Goal: Ask a question

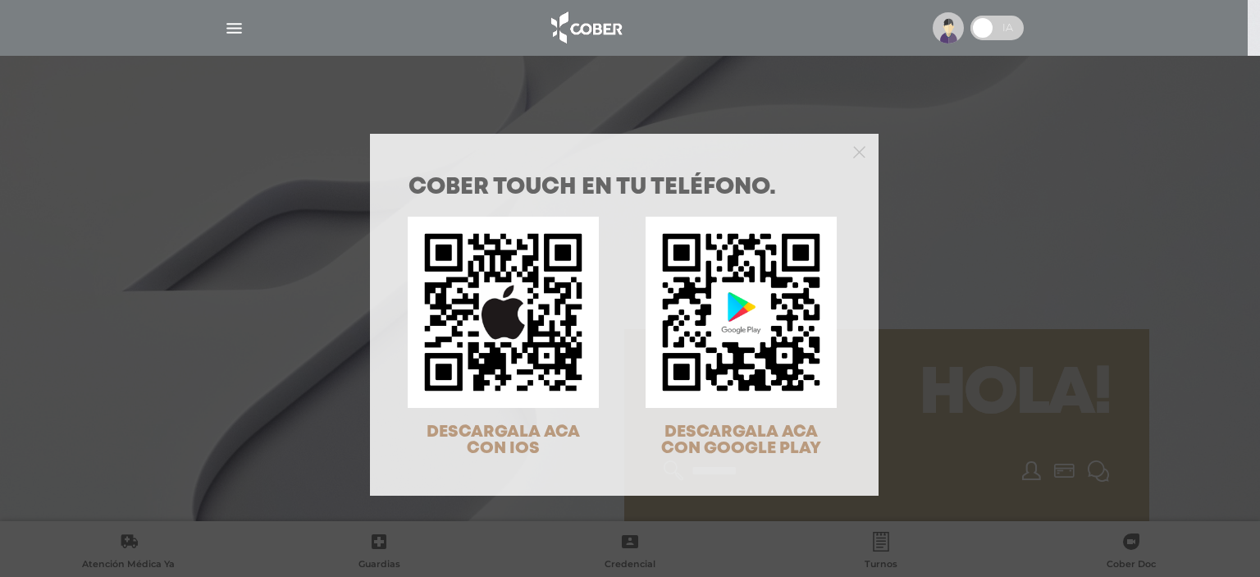
click at [617, 84] on div "COBER TOUCH en tu teléfono. DESCARGALA ACA CON IOS DESCARGALA ACA CON GOOGLE PL…" at bounding box center [630, 288] width 1260 height 577
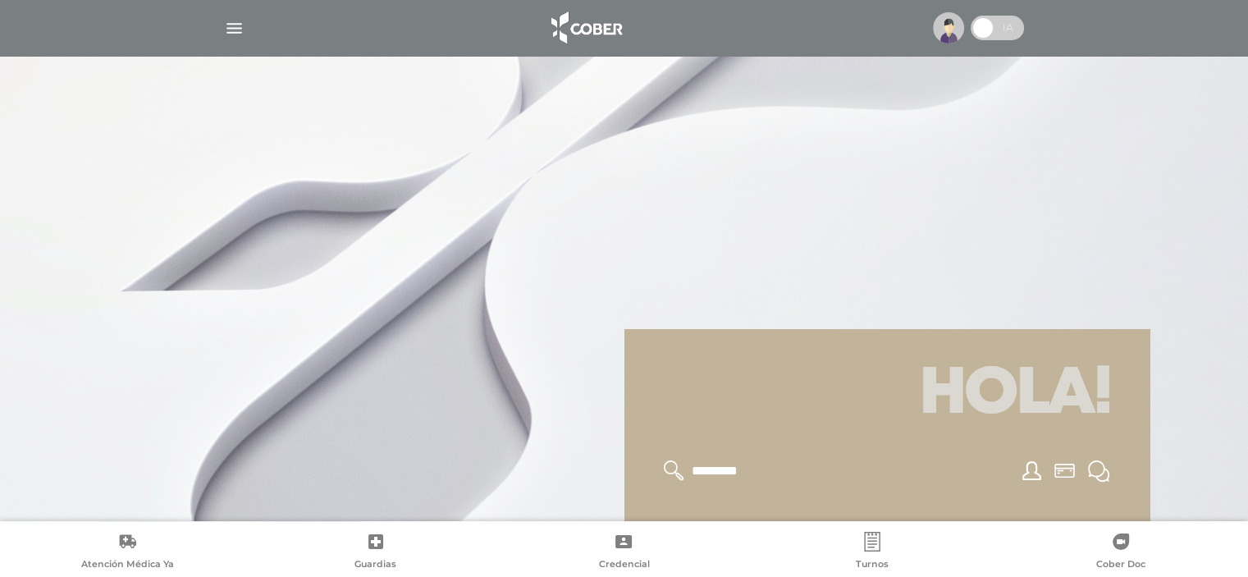
click at [227, 27] on img "button" at bounding box center [234, 28] width 21 height 21
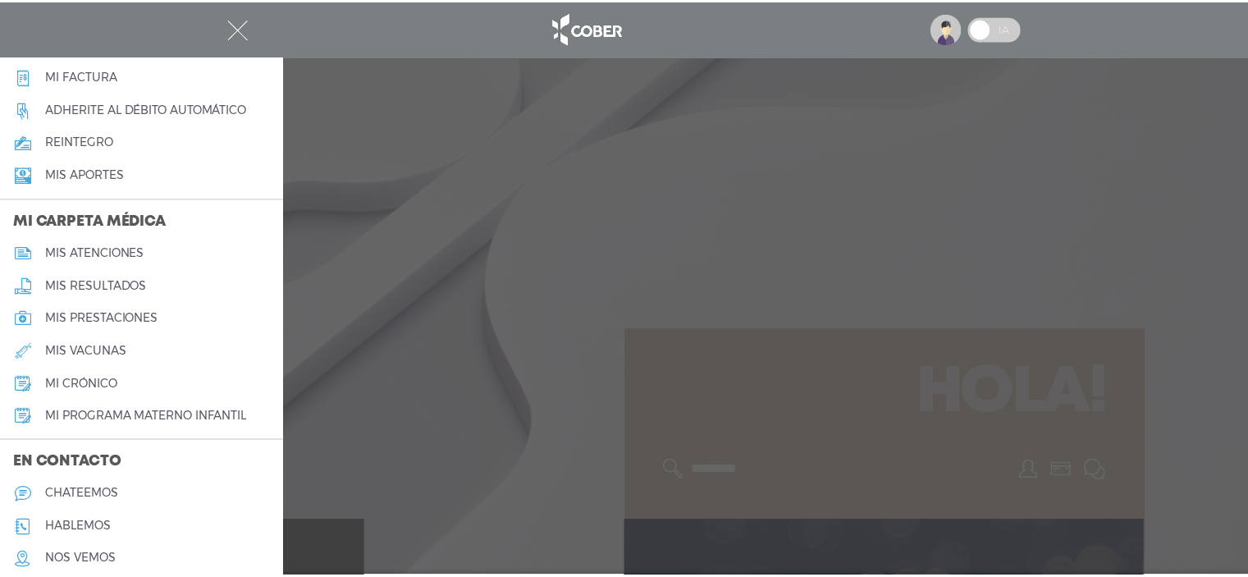
scroll to position [656, 0]
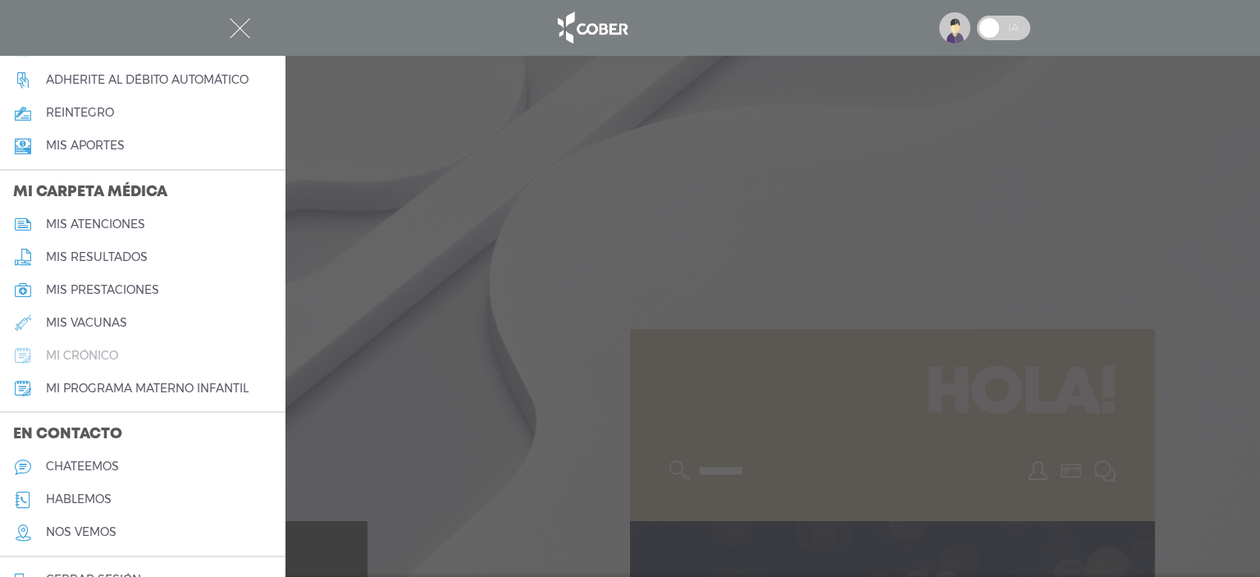
click at [102, 361] on h5 "mi crónico" at bounding box center [82, 356] width 72 height 14
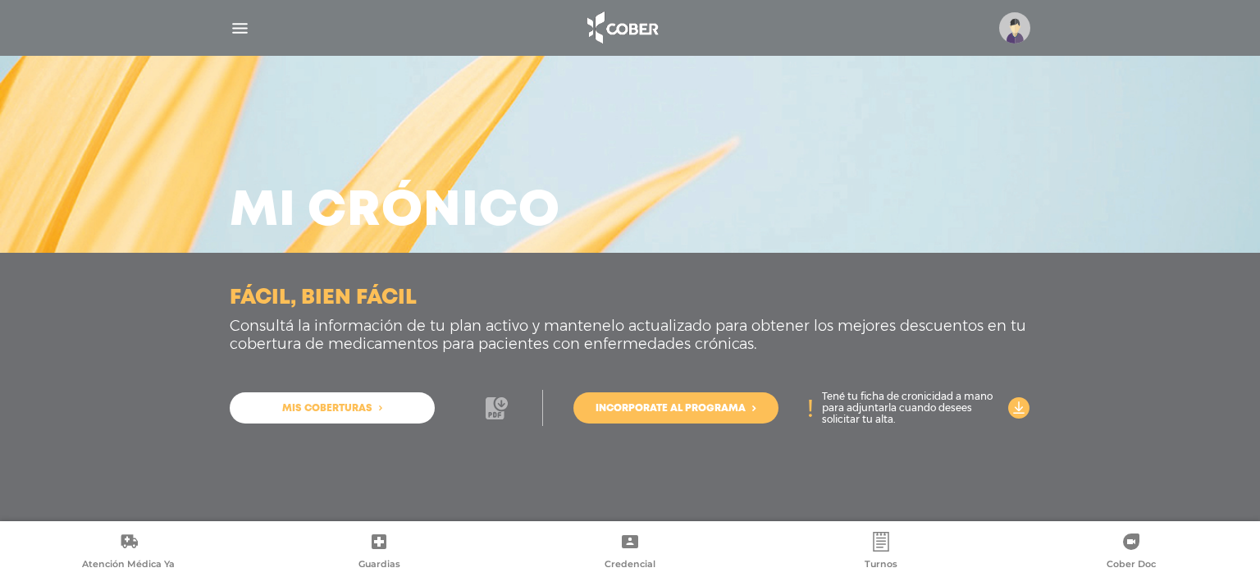
click at [496, 409] on icon at bounding box center [495, 408] width 18 height 22
click at [682, 409] on span "Incorporate al programa" at bounding box center [671, 409] width 150 height 10
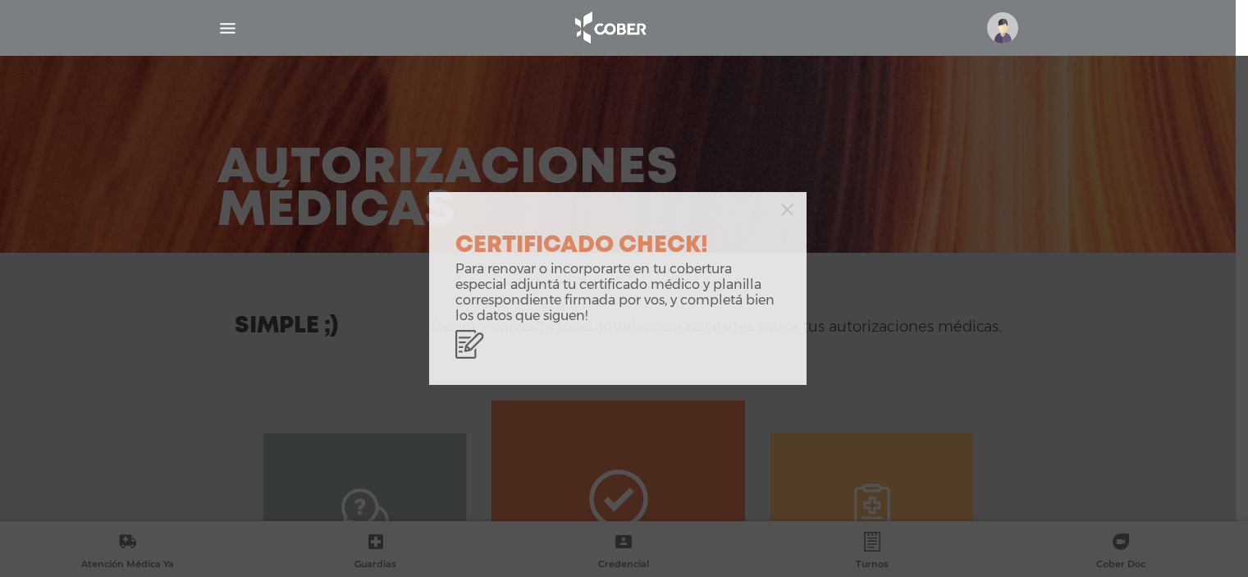
scroll to position [729, 0]
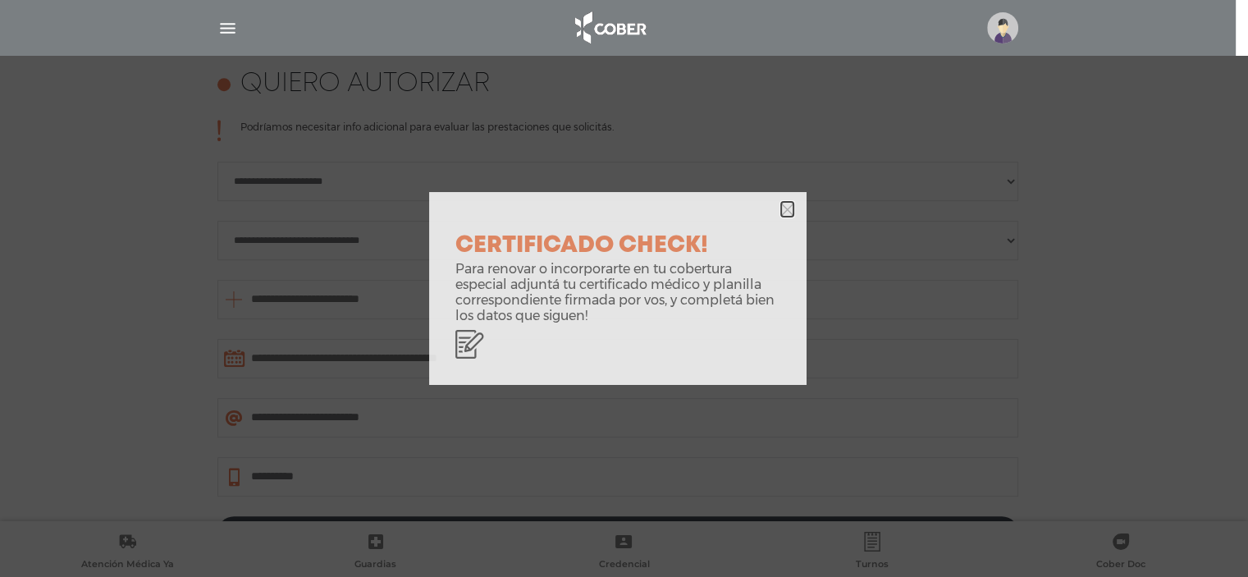
click at [785, 203] on icon "button" at bounding box center [787, 209] width 12 height 12
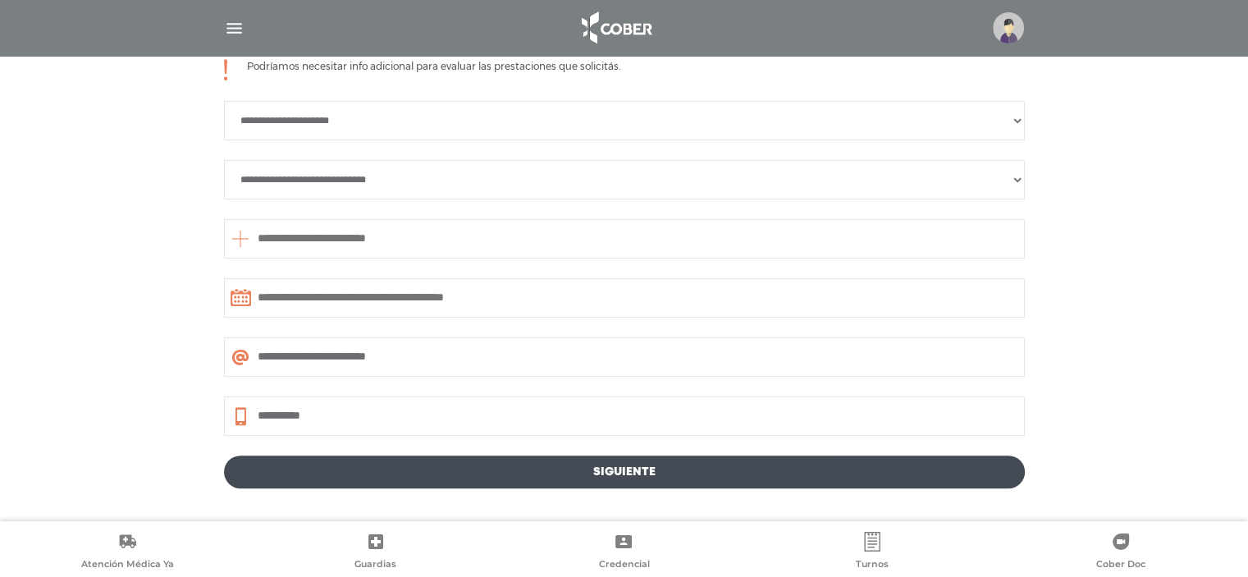
scroll to position [841, 0]
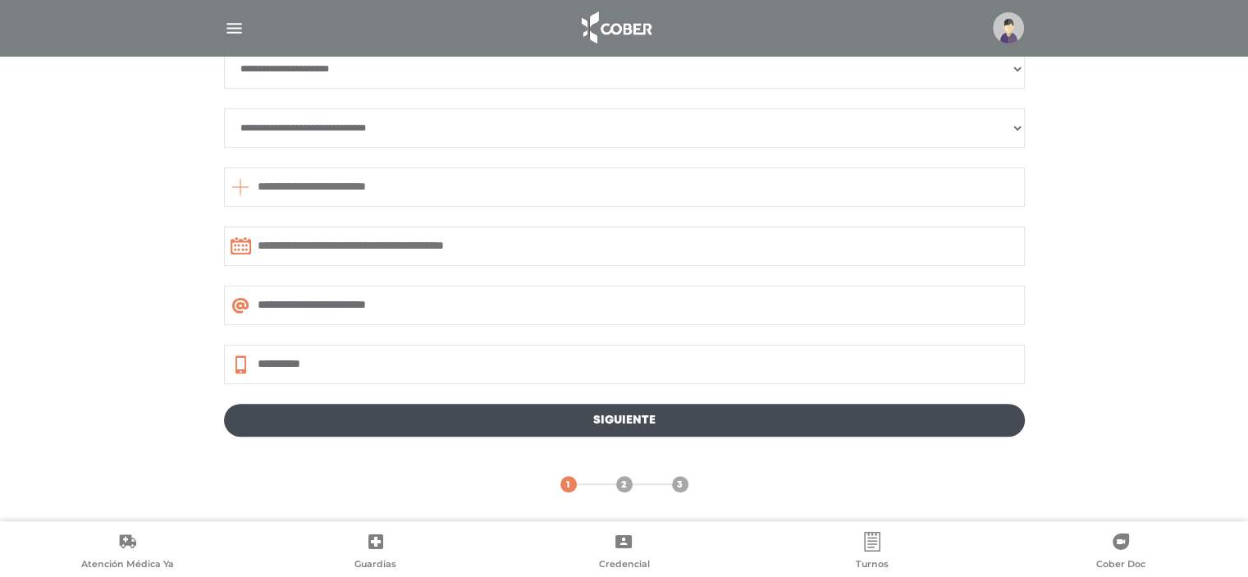
click at [613, 26] on img at bounding box center [616, 27] width 86 height 39
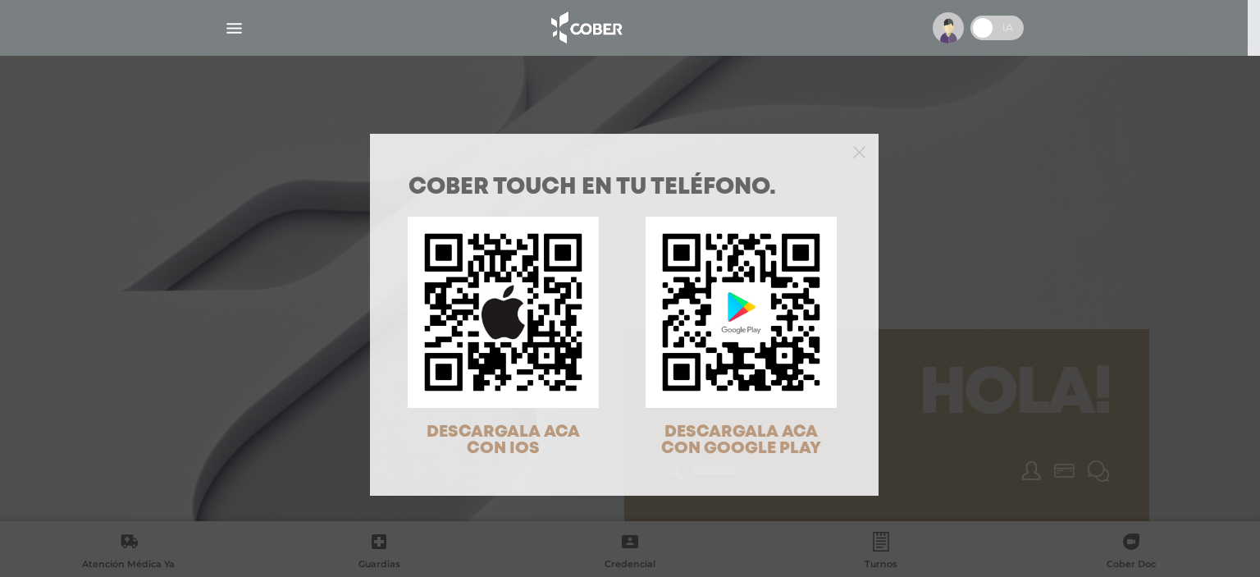
drag, startPoint x: 998, startPoint y: 160, endPoint x: 995, endPoint y: 142, distance: 18.2
click at [996, 154] on div "COBER TOUCH en tu teléfono. DESCARGALA ACA CON IOS DESCARGALA ACA CON GOOGLE PL…" at bounding box center [630, 288] width 1260 height 577
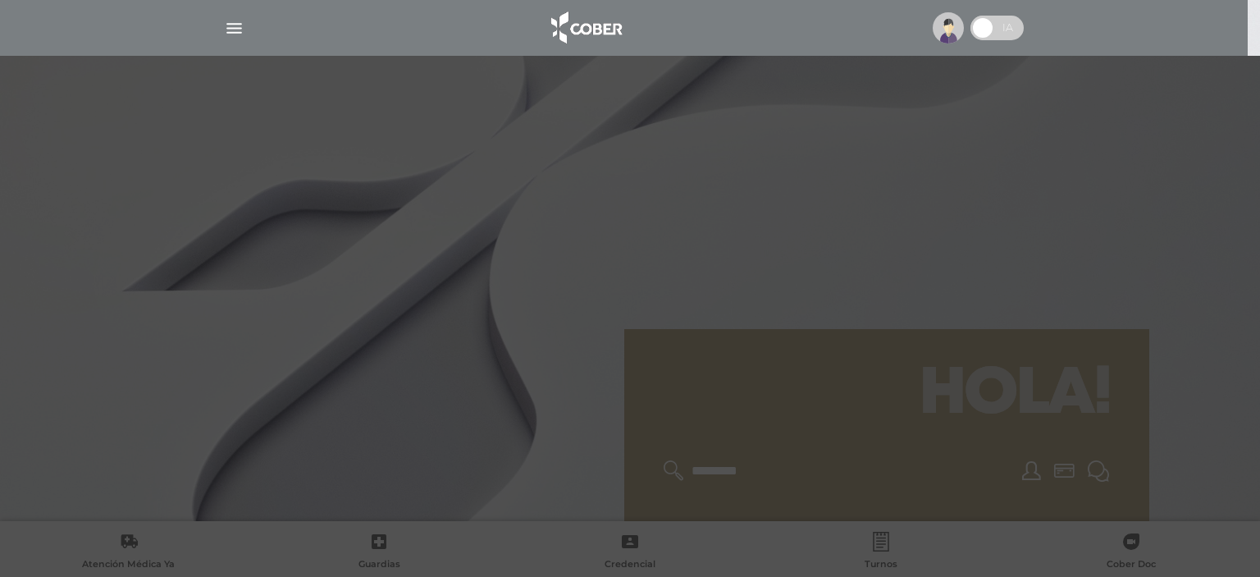
click at [999, 45] on nav at bounding box center [624, 28] width 1248 height 56
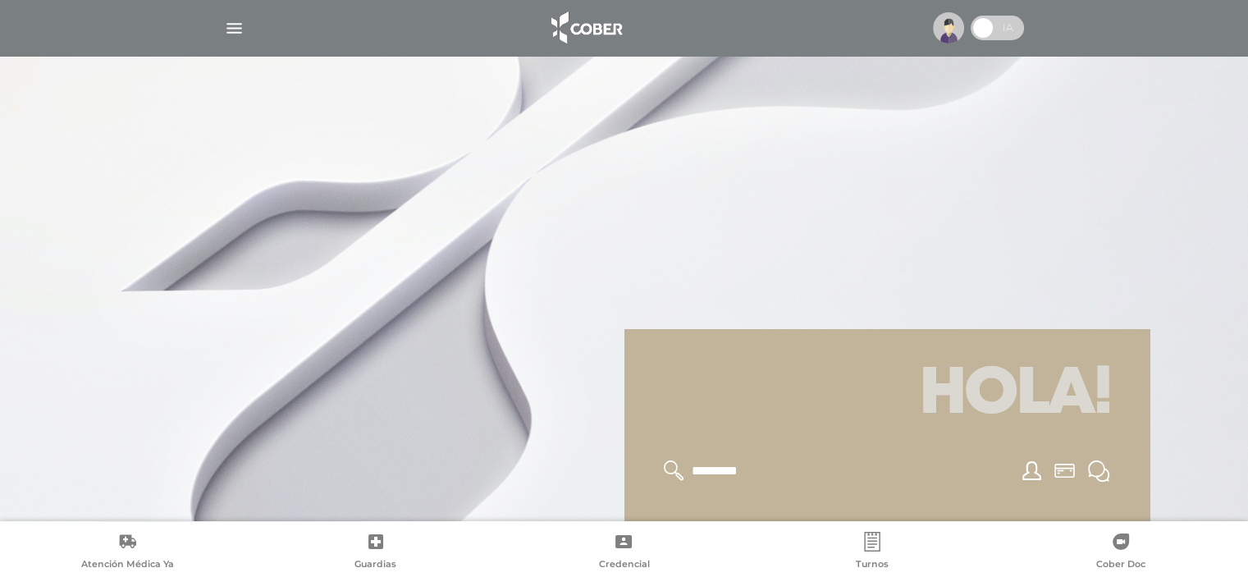
click at [999, 35] on span at bounding box center [997, 28] width 53 height 25
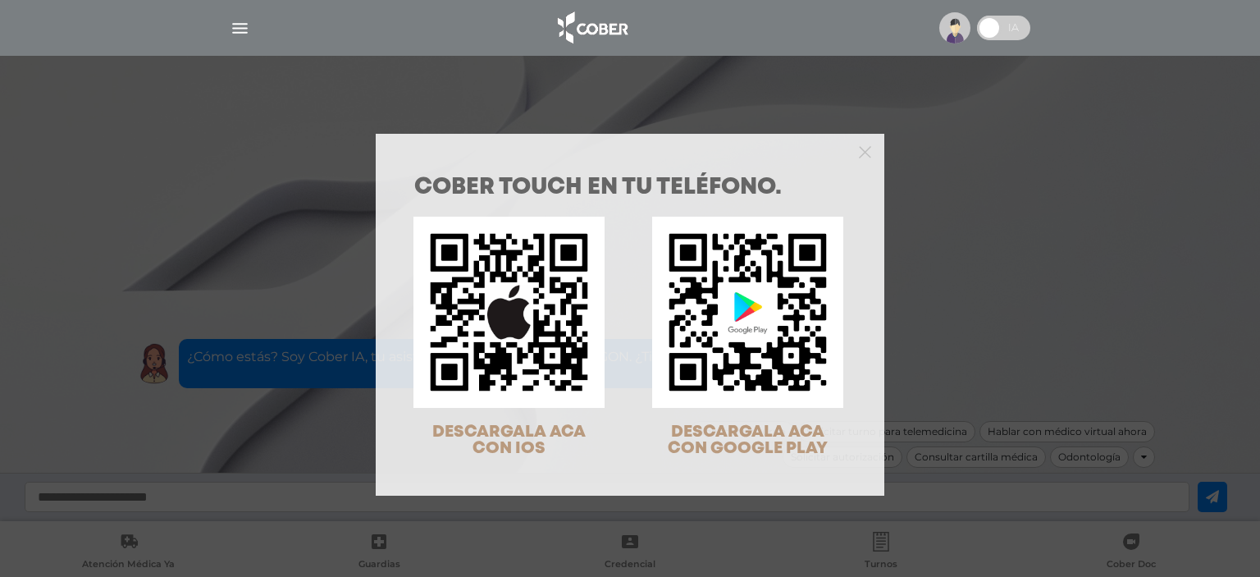
click at [220, 455] on div "COBER TOUCH en tu teléfono. DESCARGALA ACA CON IOS DESCARGALA ACA CON GOOGLE PL…" at bounding box center [630, 288] width 1260 height 577
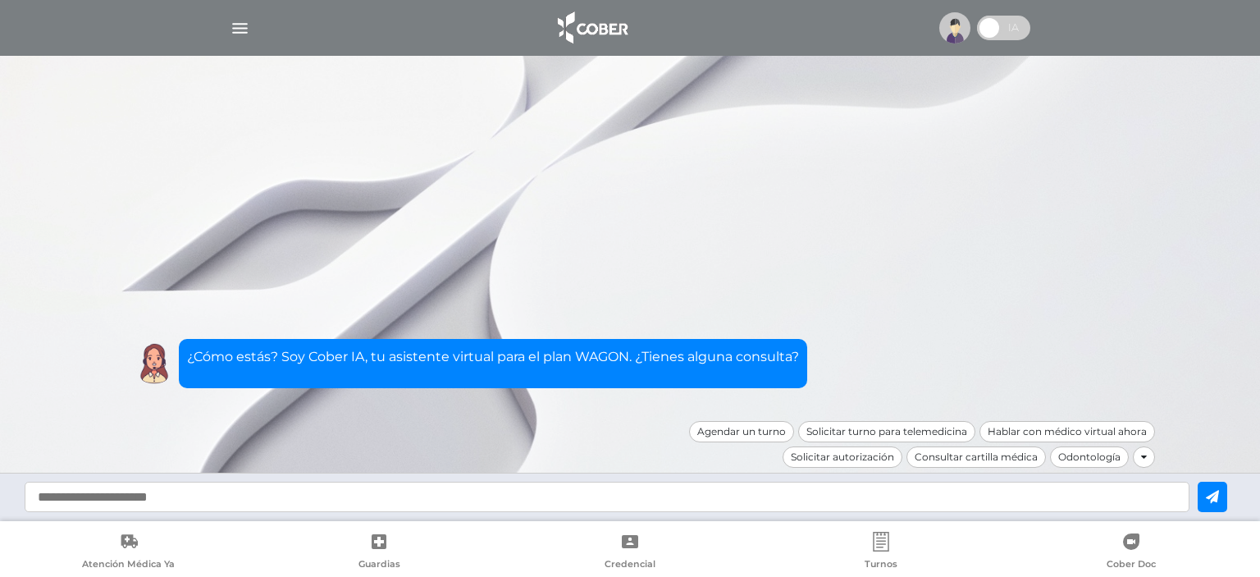
click at [240, 496] on div at bounding box center [630, 344] width 1260 height 577
click at [231, 498] on input "text" at bounding box center [607, 497] width 1165 height 30
type input "**********"
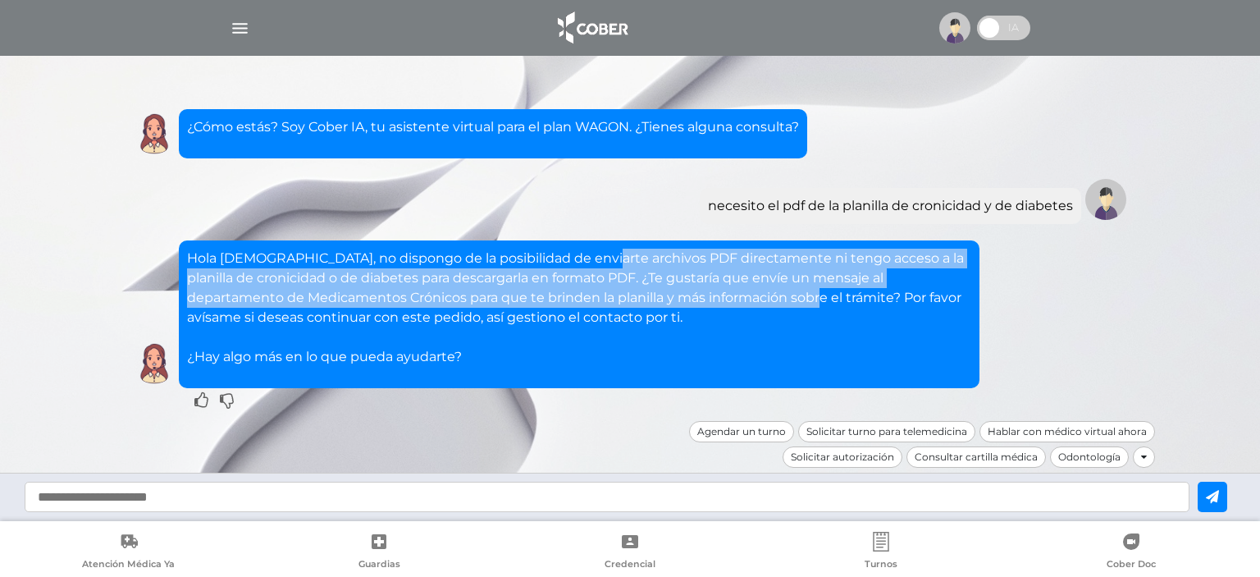
drag, startPoint x: 602, startPoint y: 252, endPoint x: 755, endPoint y: 304, distance: 161.1
click at [755, 304] on p "Hola [DEMOGRAPHIC_DATA], no dispongo de la posibilidad de enviarte archivos PDF…" at bounding box center [579, 308] width 784 height 118
click at [757, 307] on p "Hola [DEMOGRAPHIC_DATA], no dispongo de la posibilidad de enviarte archivos PDF…" at bounding box center [579, 308] width 784 height 118
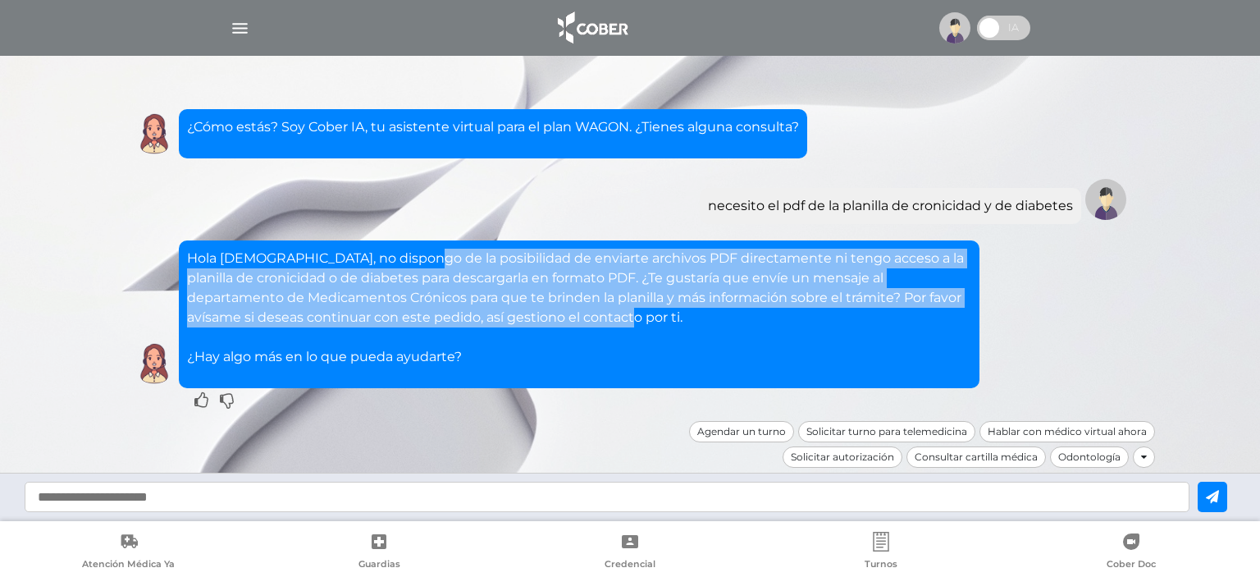
drag, startPoint x: 417, startPoint y: 246, endPoint x: 665, endPoint y: 319, distance: 259.1
click at [665, 319] on div "Hola [DEMOGRAPHIC_DATA], no dispongo de la posibilidad de enviarte archivos PDF…" at bounding box center [579, 314] width 801 height 148
click at [585, 251] on p "Hola [DEMOGRAPHIC_DATA], no dispongo de la posibilidad de enviarte archivos PDF…" at bounding box center [579, 308] width 784 height 118
